Goal: Information Seeking & Learning: Learn about a topic

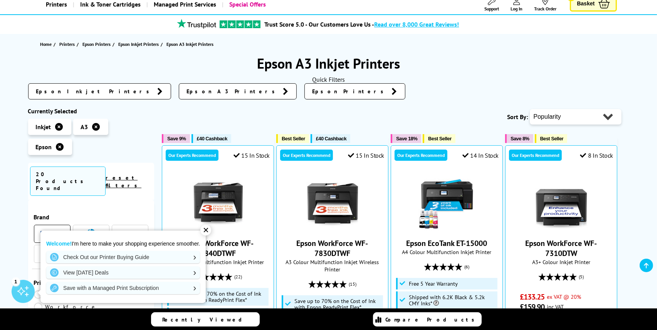
scroll to position [51, 0]
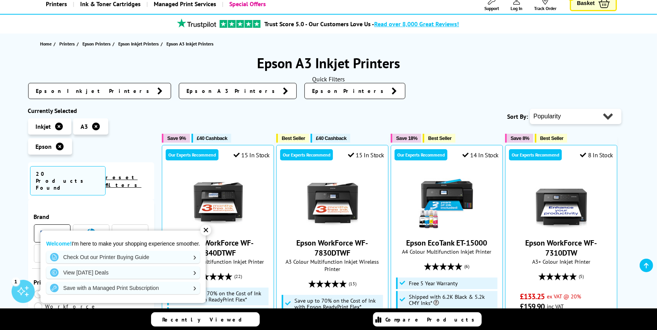
click at [205, 231] on div "✕" at bounding box center [206, 230] width 11 height 11
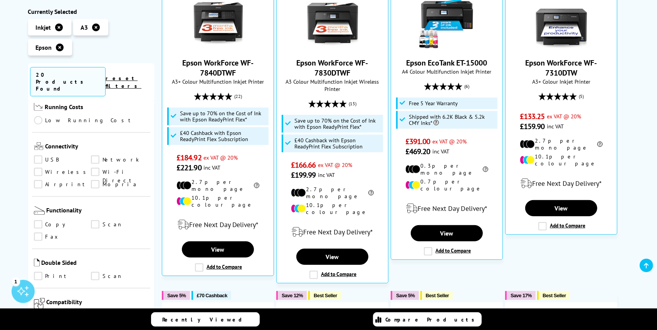
scroll to position [360, 0]
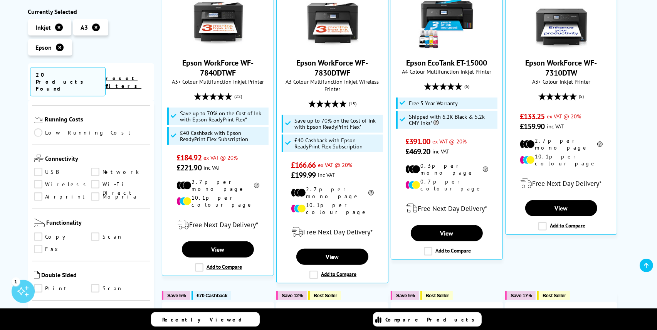
click at [96, 233] on link "Scan" at bounding box center [119, 237] width 57 height 8
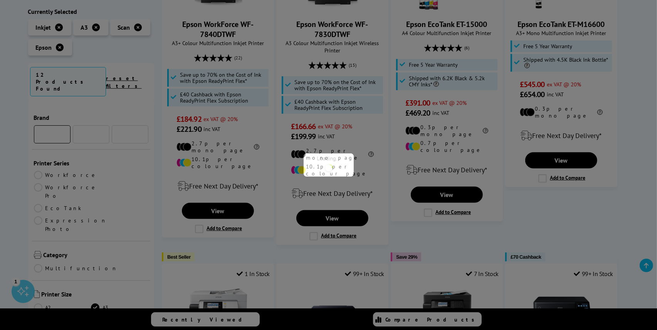
scroll to position [360, 0]
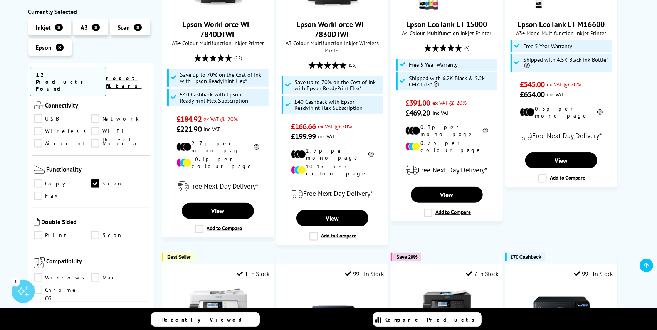
click at [41, 180] on link "Copy" at bounding box center [62, 184] width 57 height 8
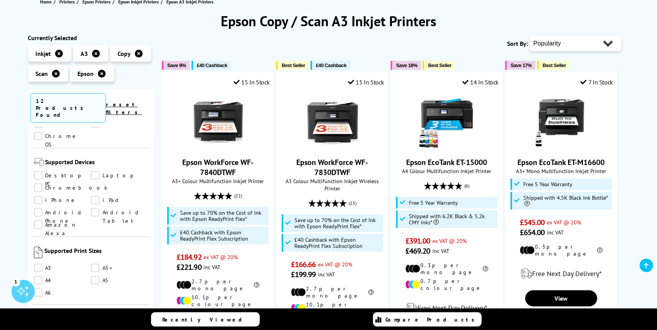
scroll to position [103, 0]
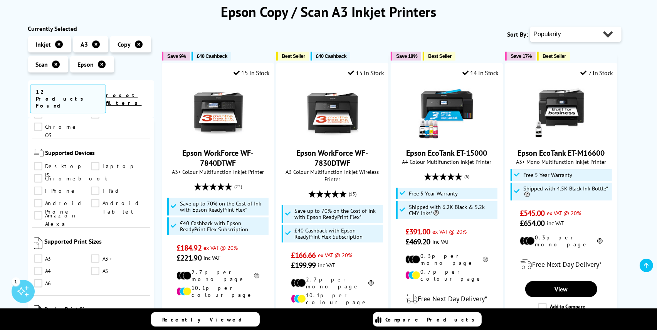
click at [35, 254] on link "A3" at bounding box center [62, 258] width 57 height 8
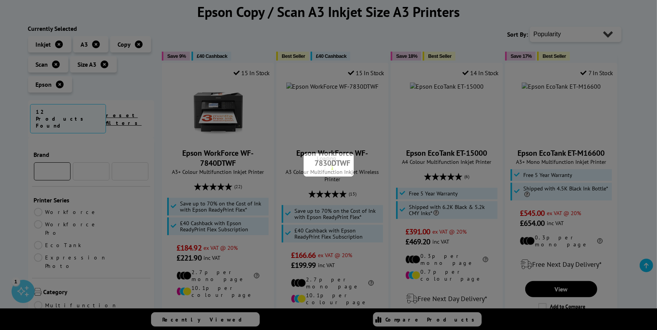
scroll to position [540, 0]
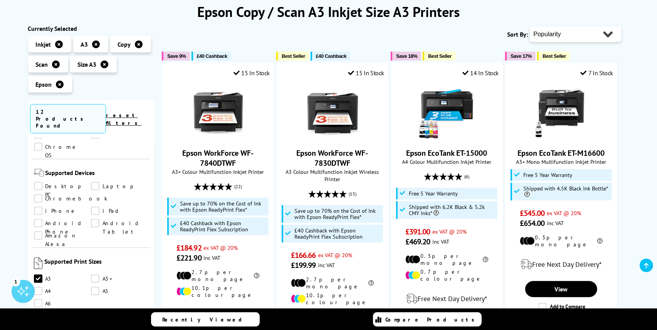
click at [39, 287] on link "A4" at bounding box center [62, 291] width 57 height 8
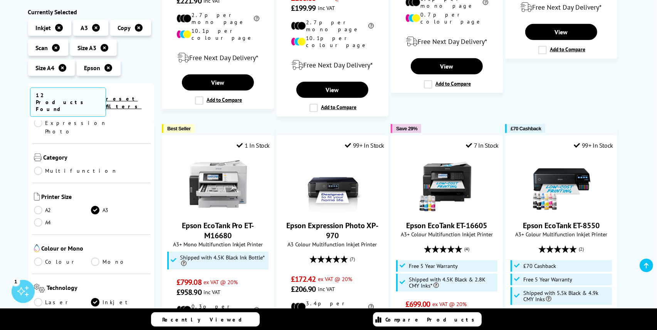
scroll to position [116, 0]
click at [37, 259] on link "Colour" at bounding box center [62, 263] width 57 height 8
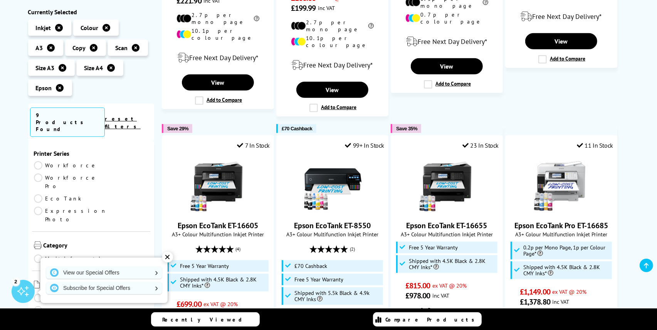
scroll to position [39, 0]
click at [36, 265] on link "Multifunction" at bounding box center [76, 269] width 84 height 8
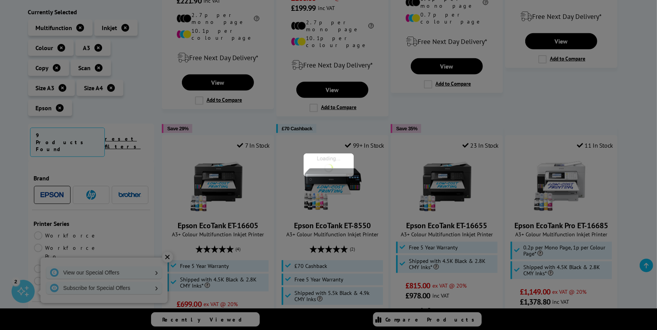
scroll to position [39, 0]
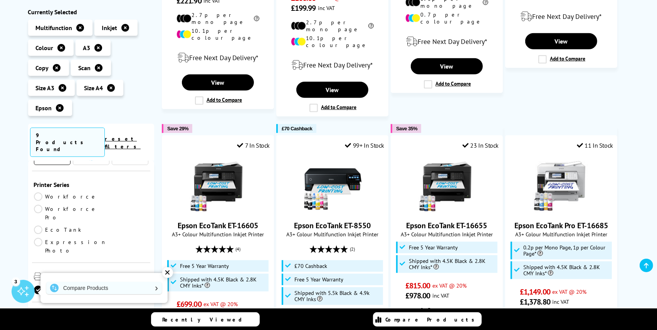
click at [38, 225] on link "EcoTank" at bounding box center [62, 229] width 57 height 8
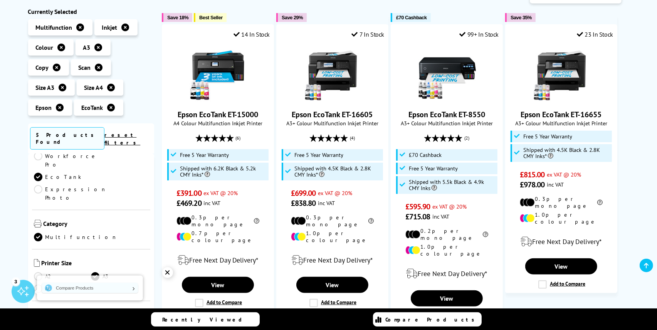
scroll to position [128, 0]
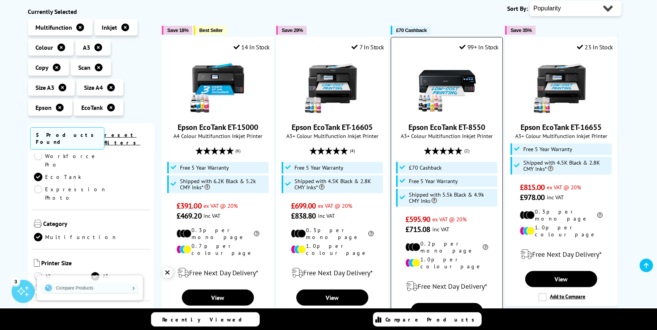
click at [438, 124] on link "Epson EcoTank ET-8550" at bounding box center [447, 127] width 77 height 10
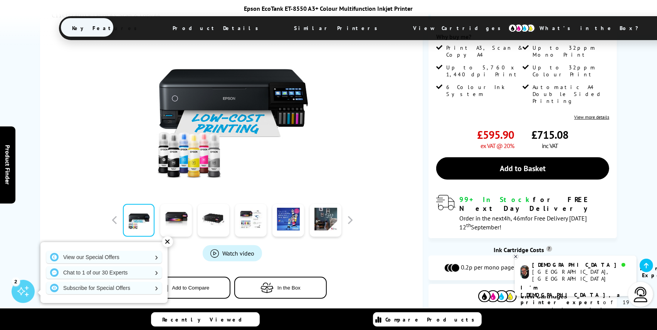
scroll to position [180, 0]
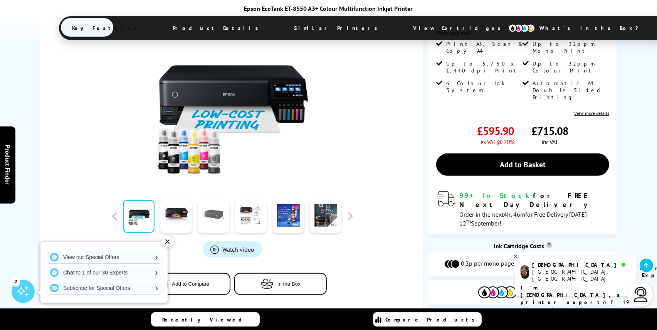
click at [205, 200] on link at bounding box center [214, 216] width 32 height 33
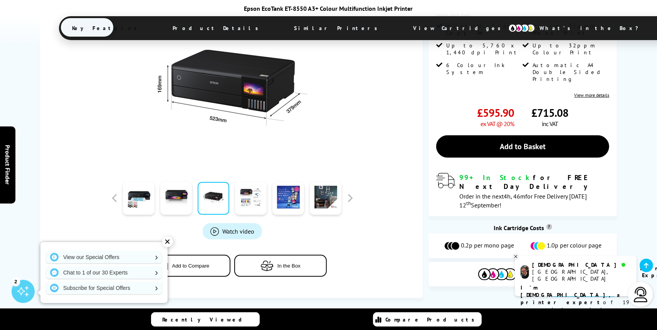
scroll to position [206, 0]
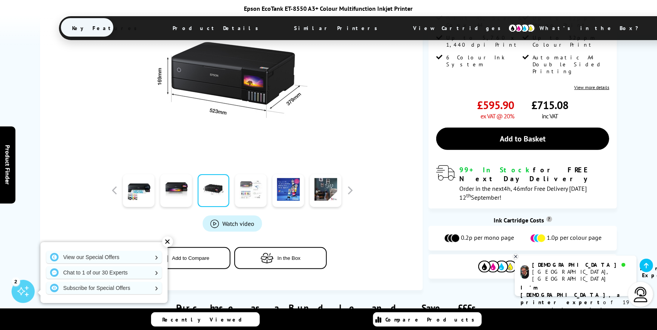
click at [252, 174] on link at bounding box center [251, 190] width 32 height 33
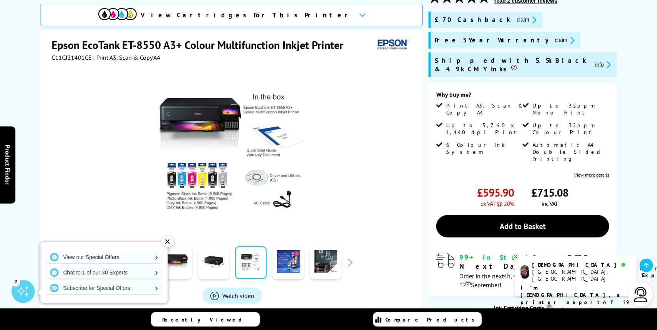
scroll to position [128, 0]
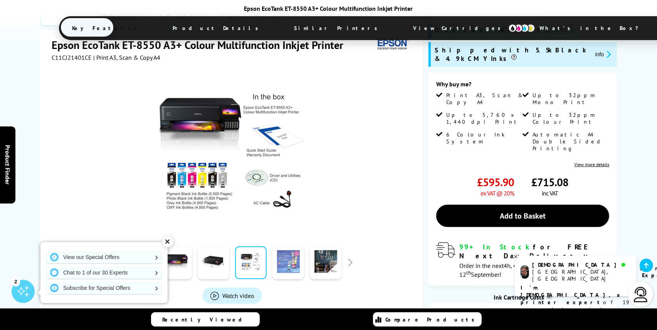
click at [290, 246] on link at bounding box center [289, 262] width 32 height 33
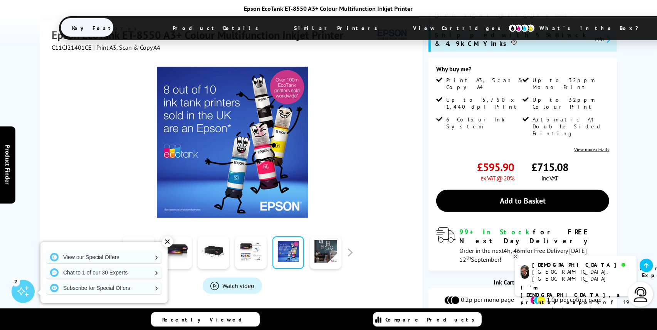
scroll to position [154, 0]
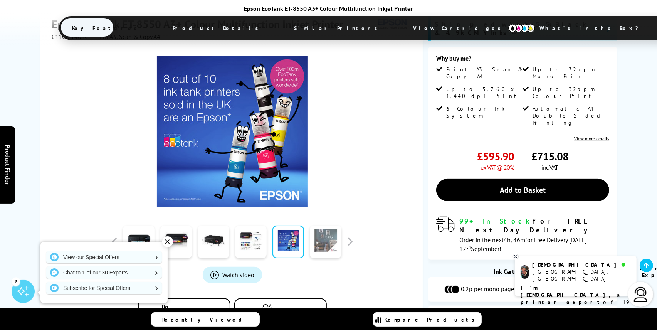
click at [331, 226] on link at bounding box center [326, 242] width 32 height 33
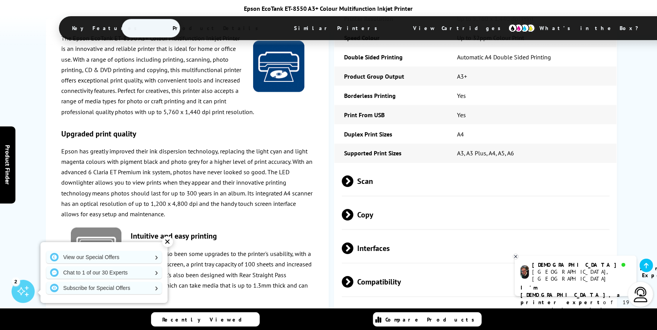
scroll to position [1105, 0]
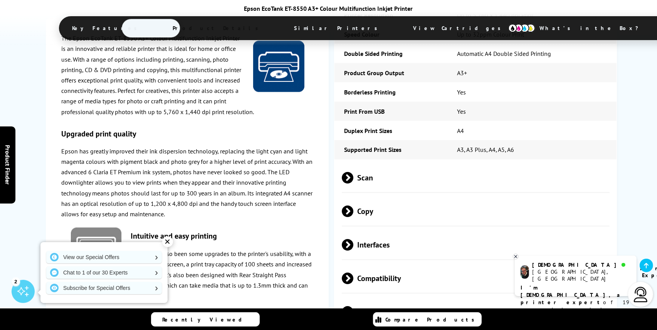
click at [170, 243] on div "✕" at bounding box center [167, 241] width 11 height 11
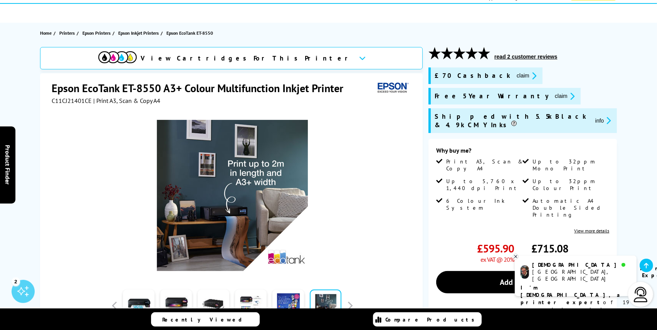
scroll to position [0, 0]
